Goal: Check status: Check status

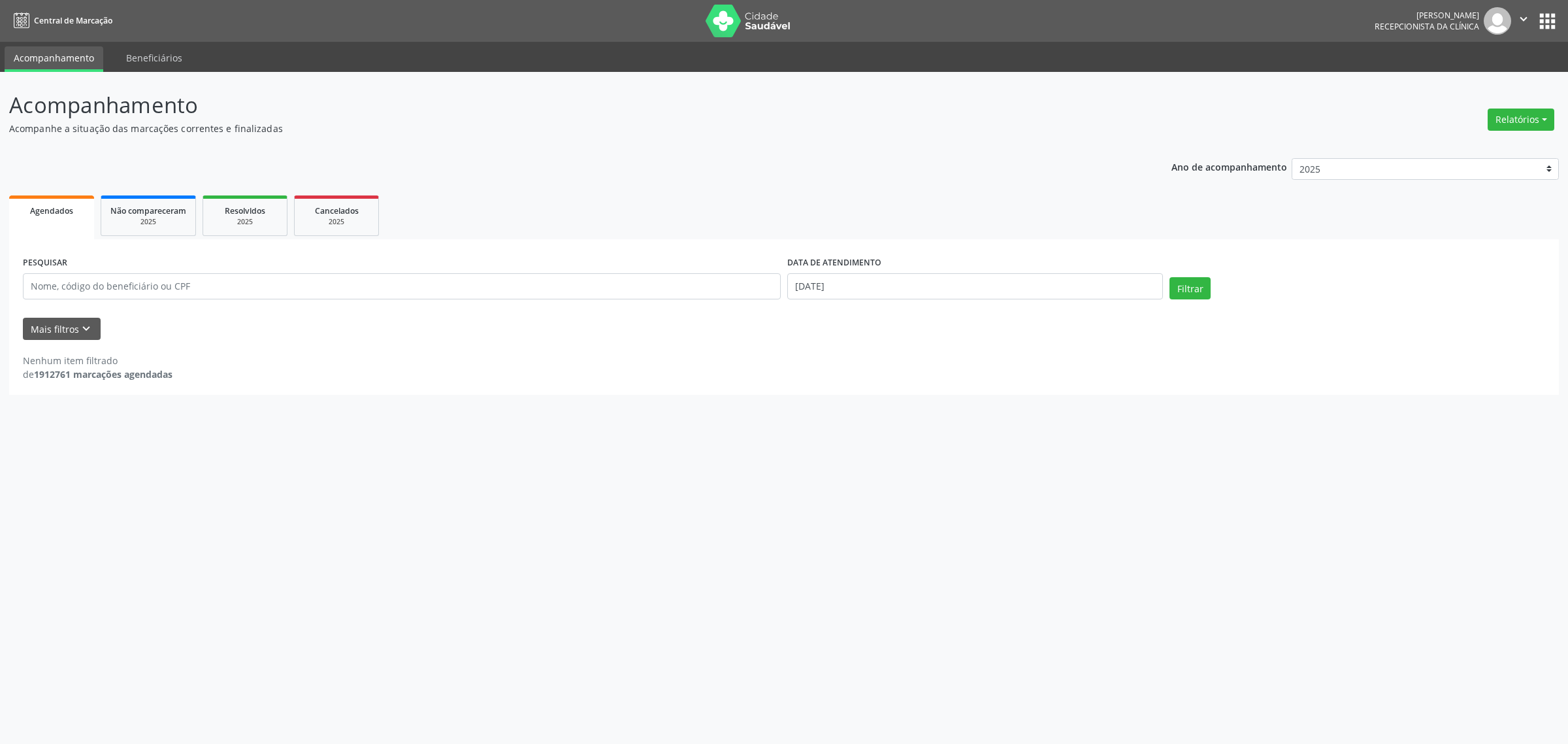
select select "8"
click at [1188, 290] on button "Filtrar" at bounding box center [1190, 288] width 41 height 22
click at [851, 283] on input "[DATE]" at bounding box center [976, 286] width 376 height 27
click at [884, 354] on span "3" at bounding box center [882, 354] width 26 height 26
type input "[DATE]"
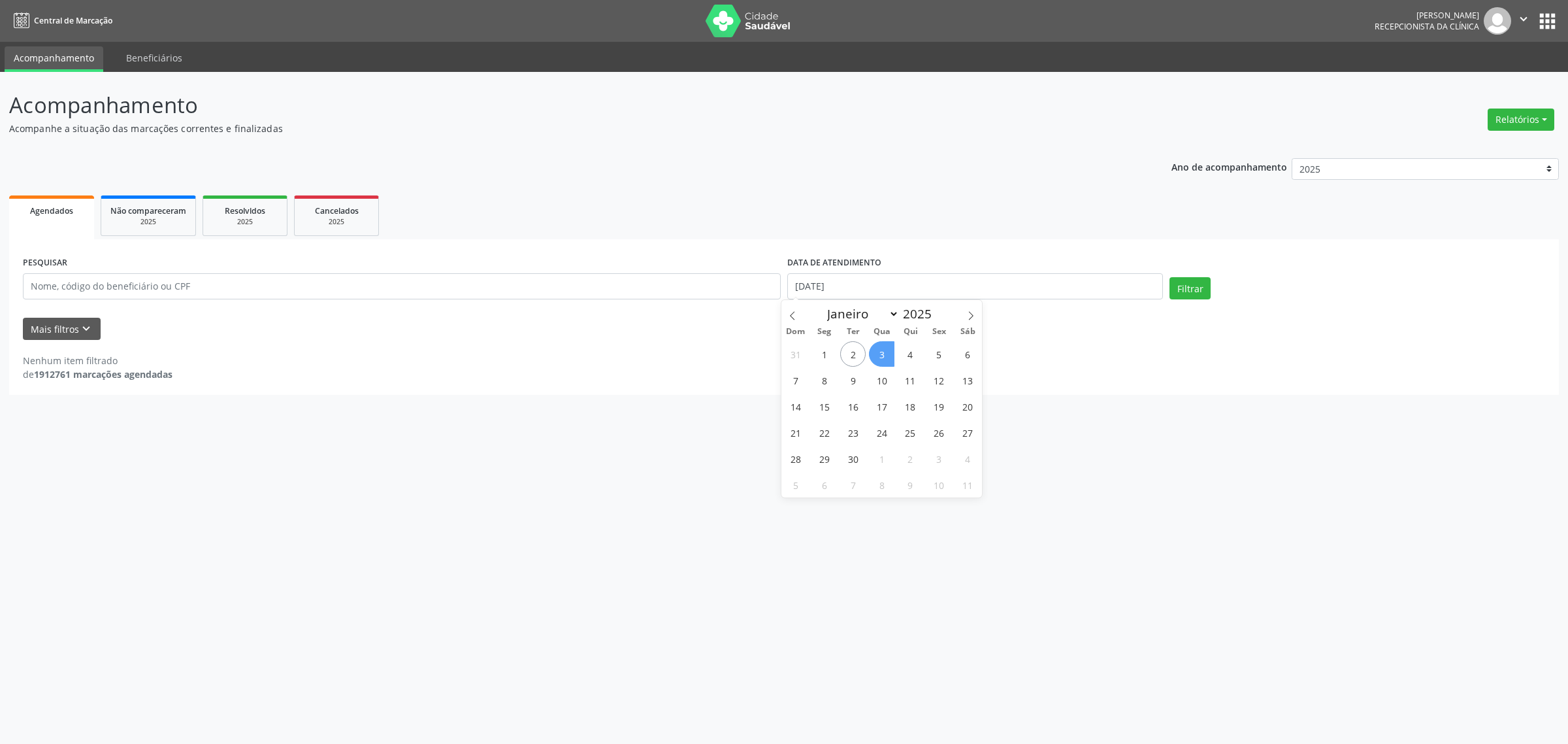
click at [883, 351] on span "3" at bounding box center [882, 354] width 26 height 26
click at [1046, 331] on div "Mais filtros keyboard_arrow_down" at bounding box center [784, 328] width 1529 height 23
click at [1176, 298] on button "Filtrar" at bounding box center [1190, 288] width 41 height 22
click at [1196, 283] on button "Filtrar" at bounding box center [1190, 288] width 41 height 22
click at [1187, 283] on button "Filtrar" at bounding box center [1190, 288] width 41 height 22
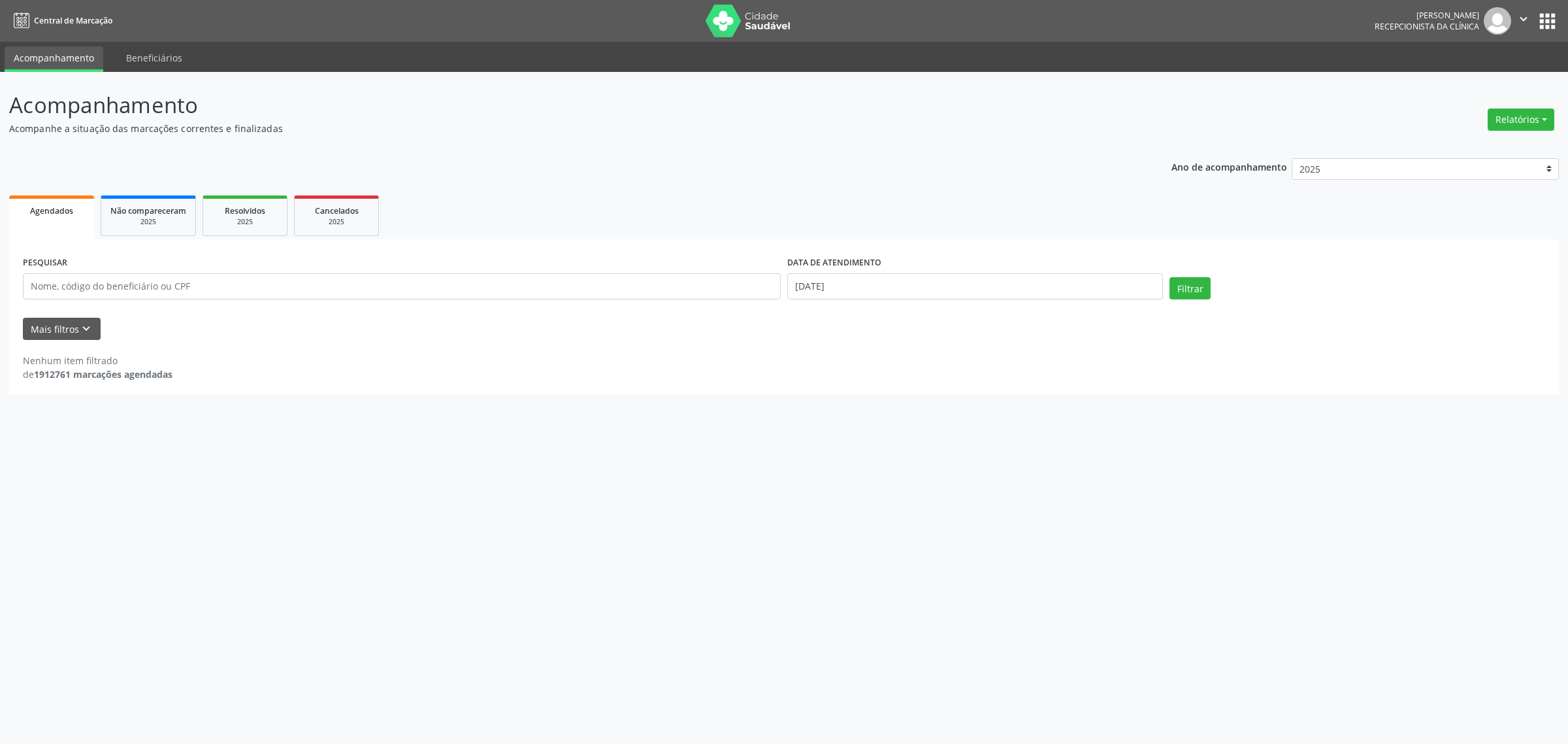
click at [841, 315] on form "PESQUISAR DATA DE ATENDIMENTO [DATE] Filtrar UNIDADE EXECUTANTE Selecione uma u…" at bounding box center [784, 296] width 1522 height 87
click at [1021, 288] on input "[DATE]" at bounding box center [976, 286] width 376 height 27
click at [915, 353] on span "4" at bounding box center [911, 354] width 26 height 26
type input "[DATE]"
click at [913, 353] on span "4" at bounding box center [911, 354] width 26 height 26
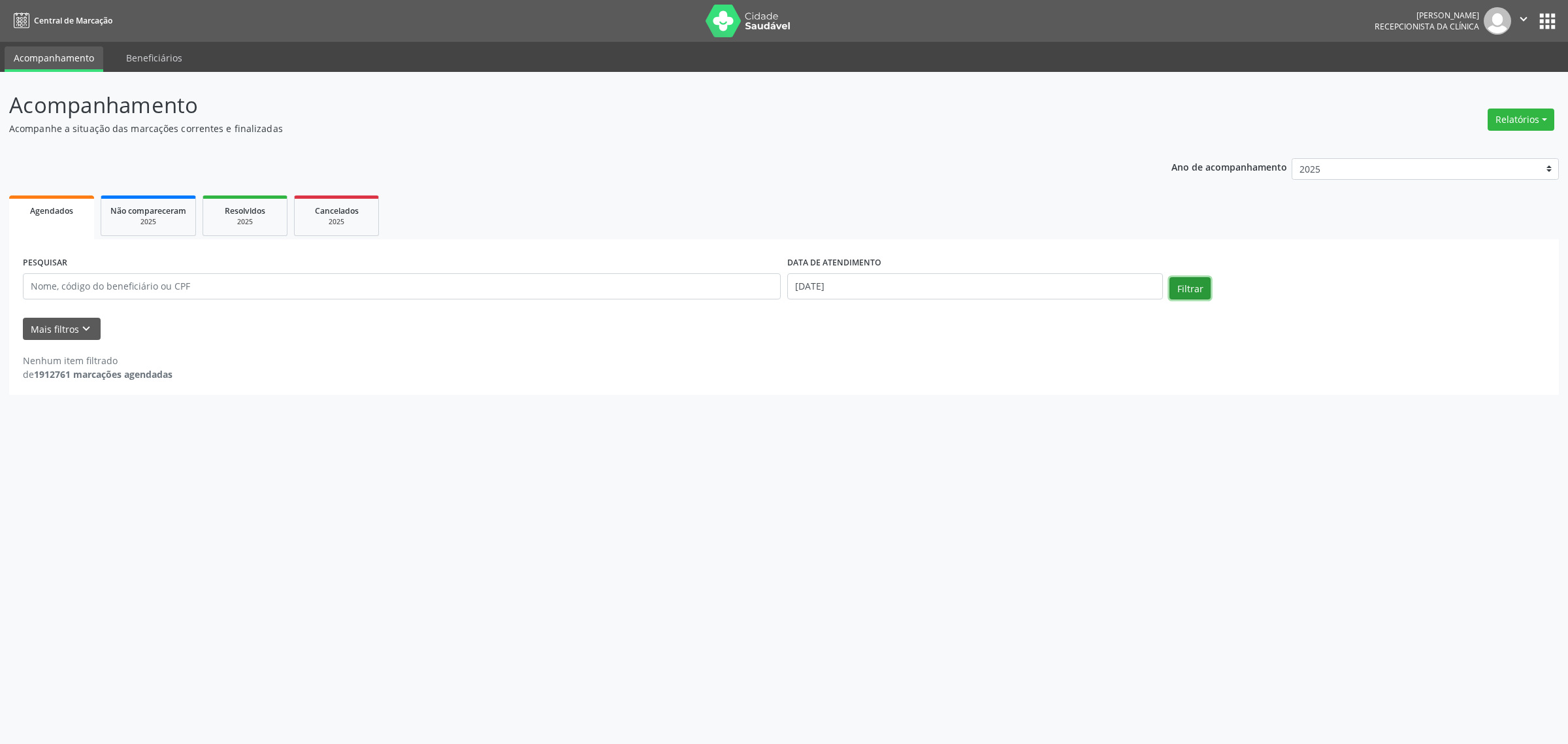
click at [1193, 289] on button "Filtrar" at bounding box center [1190, 288] width 41 height 22
click at [889, 288] on input "[DATE]" at bounding box center [976, 286] width 376 height 27
click at [934, 355] on span "5" at bounding box center [939, 354] width 26 height 26
type input "05/09/2025"
click at [935, 355] on span "5" at bounding box center [939, 354] width 26 height 26
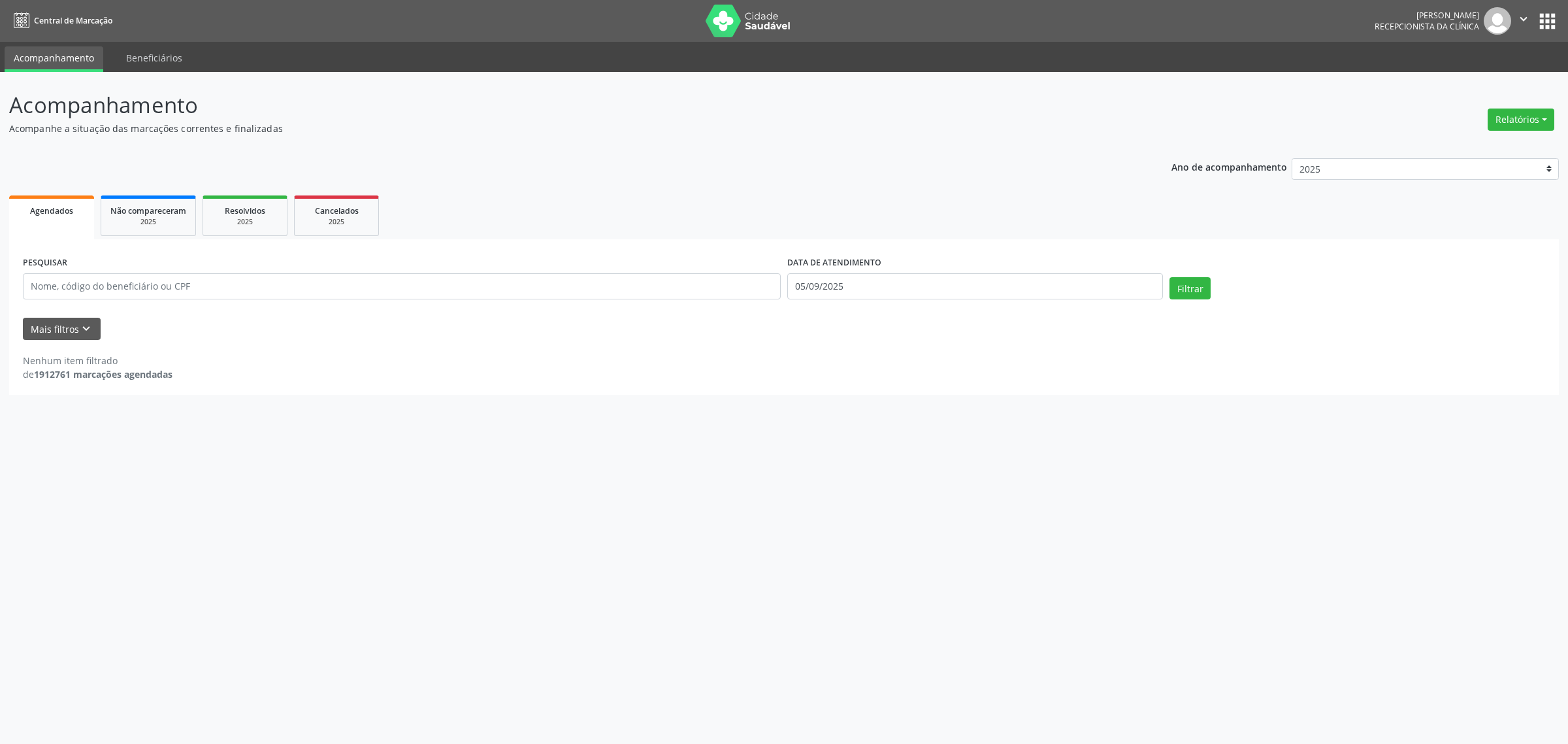
click at [918, 331] on div "Mais filtros keyboard_arrow_down" at bounding box center [784, 328] width 1529 height 23
click at [1196, 285] on button "Filtrar" at bounding box center [1190, 288] width 41 height 22
click at [954, 350] on div "Nenhum item filtrado de 1912761 marcações agendadas" at bounding box center [784, 361] width 1522 height 41
click at [890, 293] on input "05/09/2025" at bounding box center [976, 286] width 376 height 27
click at [637, 399] on div "Acompanhamento Acompanhe a situação das marcações correntes e finalizadas Relat…" at bounding box center [784, 407] width 1568 height 672
